Goal: Task Accomplishment & Management: Manage account settings

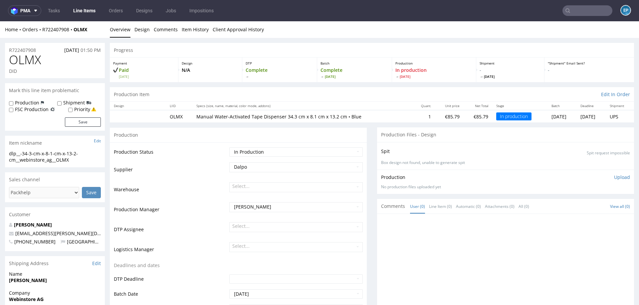
scroll to position [99, 0]
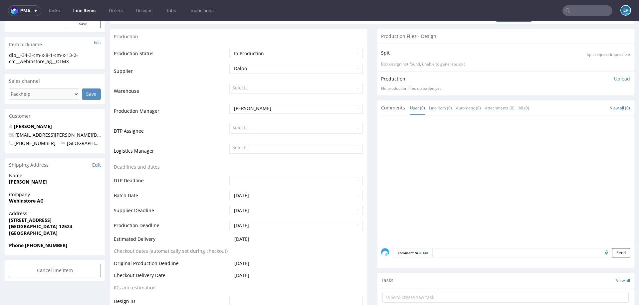
click at [77, 11] on link "Line Items" at bounding box center [84, 10] width 30 height 11
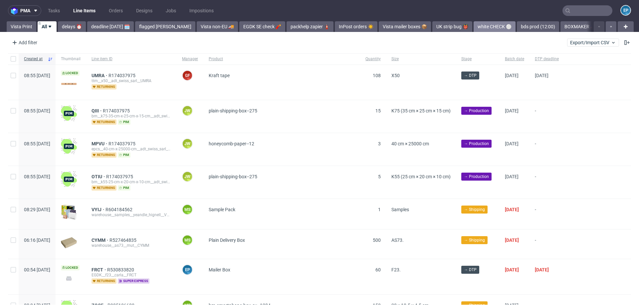
click at [474, 28] on link "white CHECK ⚪️" at bounding box center [495, 26] width 42 height 11
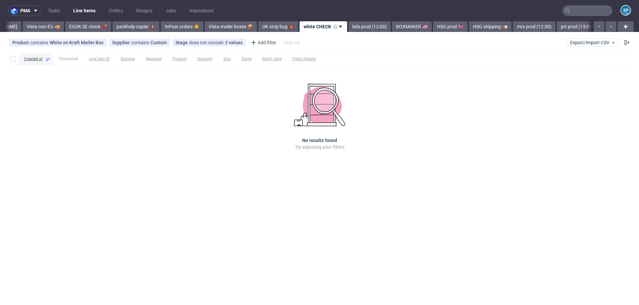
click at [470, 28] on link "HSG shipping 🚛" at bounding box center [490, 26] width 43 height 11
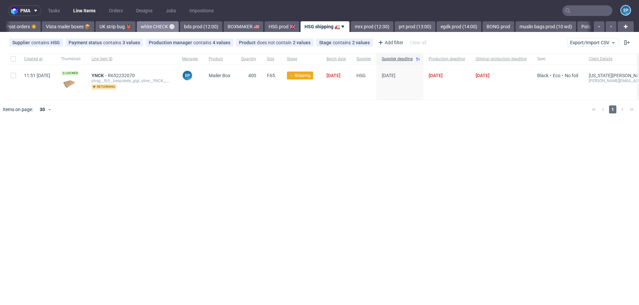
click at [483, 28] on link "BONG prod" at bounding box center [499, 26] width 32 height 11
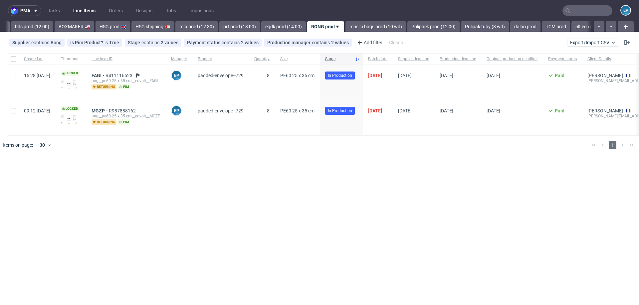
click at [470, 28] on link "Polipak tuby (8 wd)" at bounding box center [485, 26] width 48 height 11
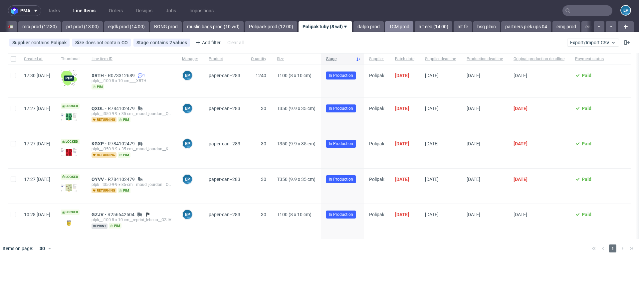
click at [385, 26] on link "TCM prod" at bounding box center [399, 26] width 28 height 11
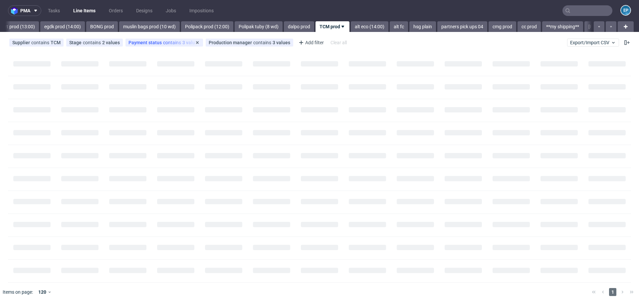
scroll to position [0, 728]
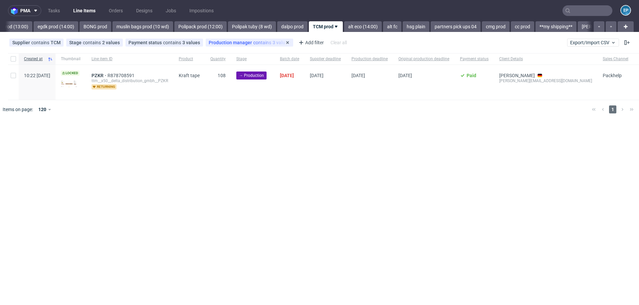
click at [224, 46] on div "Production manager contains 3 values [PERSON_NAME], [PERSON_NAME], [PERSON_NAME]" at bounding box center [250, 43] width 88 height 8
click at [81, 43] on span "Stage" at bounding box center [76, 42] width 14 height 5
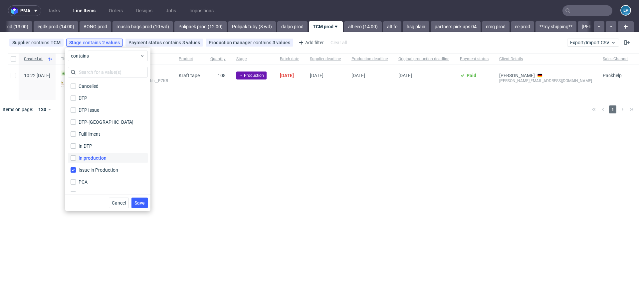
click at [106, 153] on label "In production" at bounding box center [108, 157] width 80 height 9
click at [76, 155] on input "In production" at bounding box center [73, 157] width 5 height 5
checkbox input "true"
click at [138, 202] on span "Save" at bounding box center [139, 203] width 10 height 5
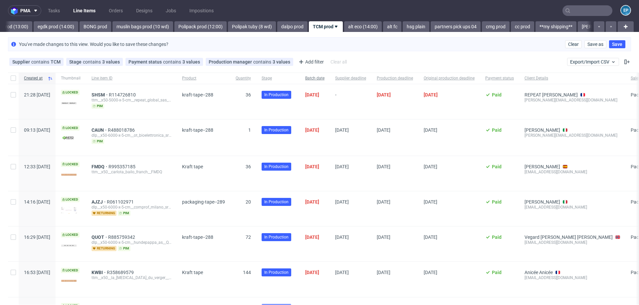
click at [325, 77] on span "Batch date" at bounding box center [314, 79] width 19 height 6
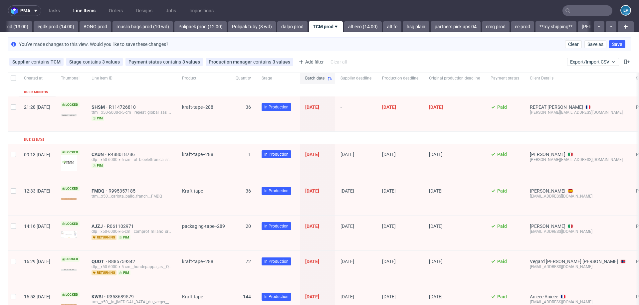
scroll to position [0, 731]
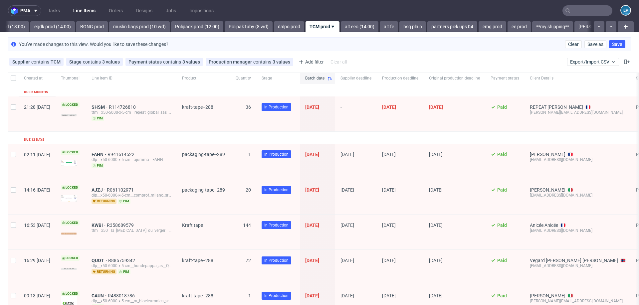
click at [325, 77] on span "Batch date" at bounding box center [314, 79] width 19 height 6
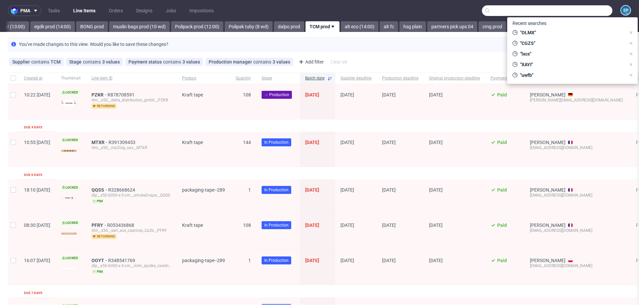
click at [582, 7] on input "text" at bounding box center [547, 10] width 131 height 11
paste input "R176540090__TRYU"
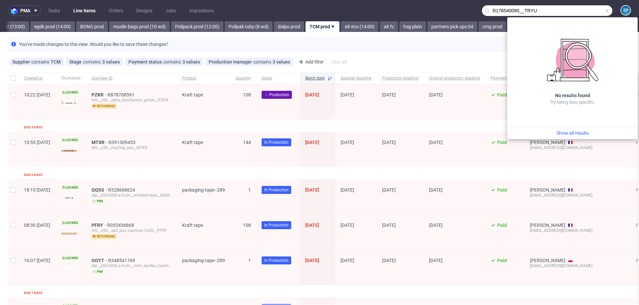
drag, startPoint x: 517, startPoint y: 11, endPoint x: 464, endPoint y: 7, distance: 52.8
click at [464, 7] on nav "pma Tasks Line Items Orders Designs Jobs Impositions R176540090__TRYU EP" at bounding box center [319, 10] width 639 height 21
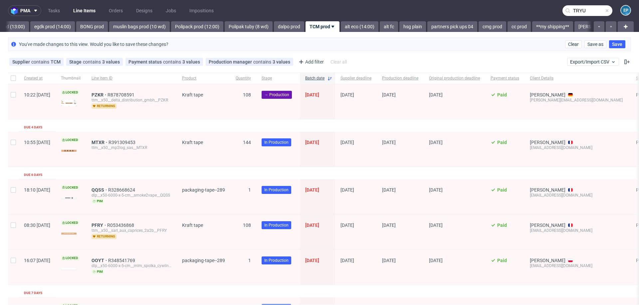
type input "TRYU"
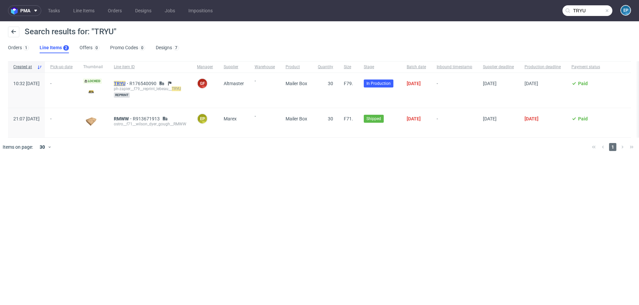
click at [126, 84] on mark "TRYU" at bounding box center [120, 83] width 12 height 5
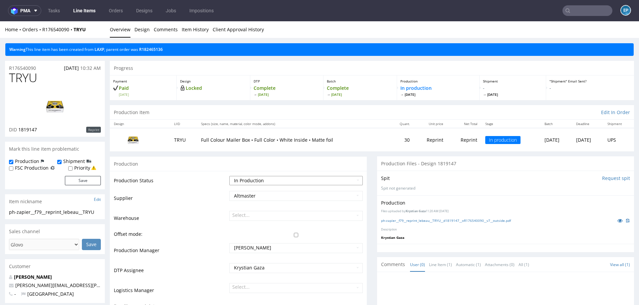
click at [275, 179] on select "Waiting for Artwork Waiting for Diecut Waiting for Mockup Waiting for DTP Waiti…" at bounding box center [296, 180] width 134 height 9
select select "production_complete"
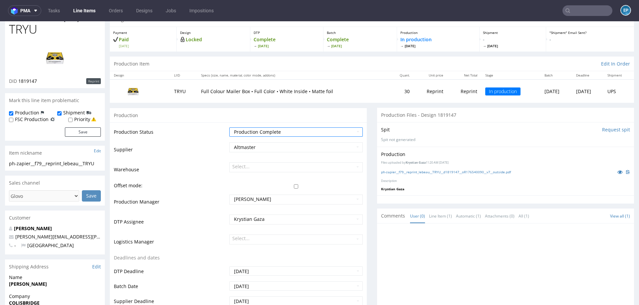
scroll to position [202, 0]
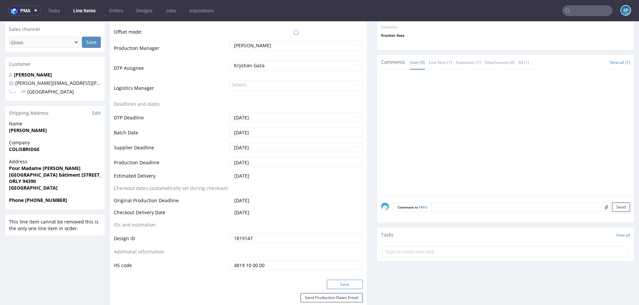
click at [338, 283] on button "Save" at bounding box center [345, 284] width 36 height 9
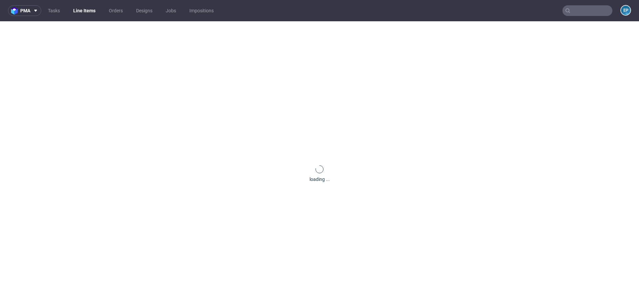
scroll to position [0, 0]
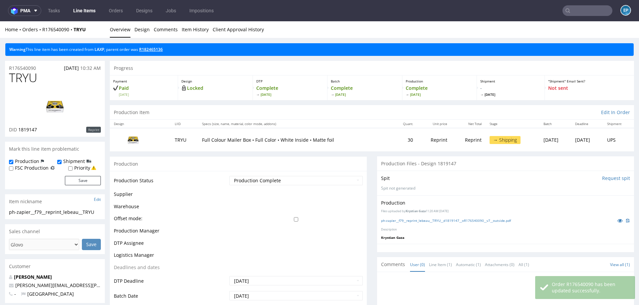
click at [163, 47] on link "R182465136" at bounding box center [151, 50] width 24 height 6
